Goal: Task Accomplishment & Management: Use online tool/utility

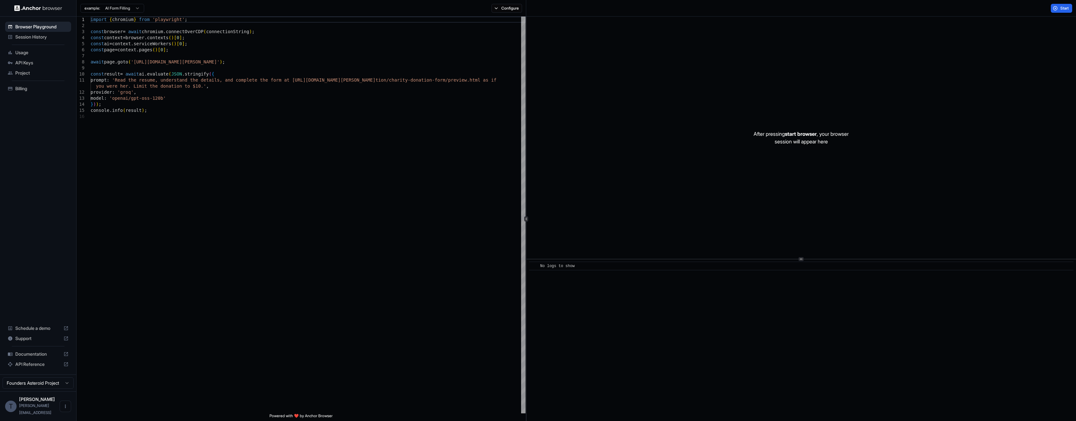
click at [63, 390] on html "Browser Playground Session History Usage API Keys Project Billing Schedule a de…" at bounding box center [538, 210] width 1076 height 421
click at [67, 412] on button "Open menu" at bounding box center [65, 406] width 11 height 11
click at [67, 412] on li "Logout" at bounding box center [46, 410] width 45 height 10
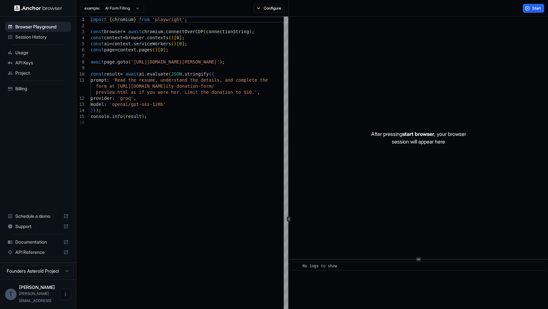
click at [296, 101] on div "After pressing start browser , your browser session will appear here" at bounding box center [418, 138] width 259 height 242
type textarea "**********"
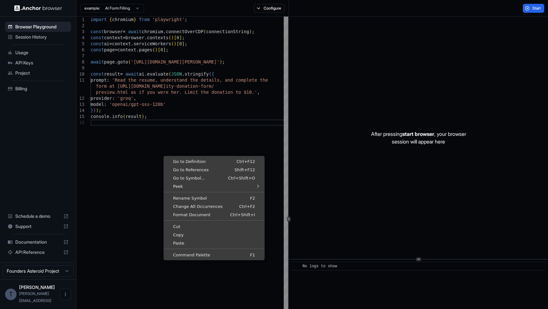
click at [161, 148] on div "import { chromium } from 'playwright' ; const browser = await chromium . connec…" at bounding box center [190, 267] width 198 height 500
